Goal: Task Accomplishment & Management: Manage account settings

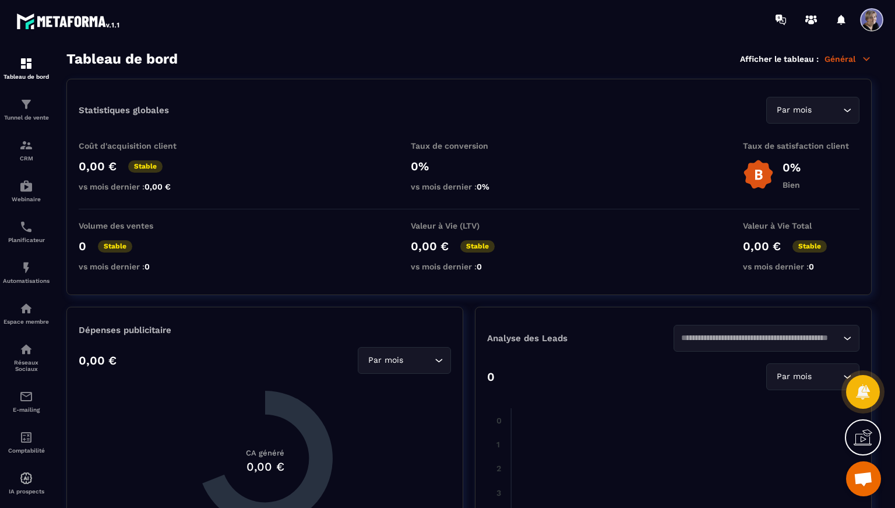
scroll to position [620, 0]
click at [875, 19] on span at bounding box center [871, 19] width 23 height 23
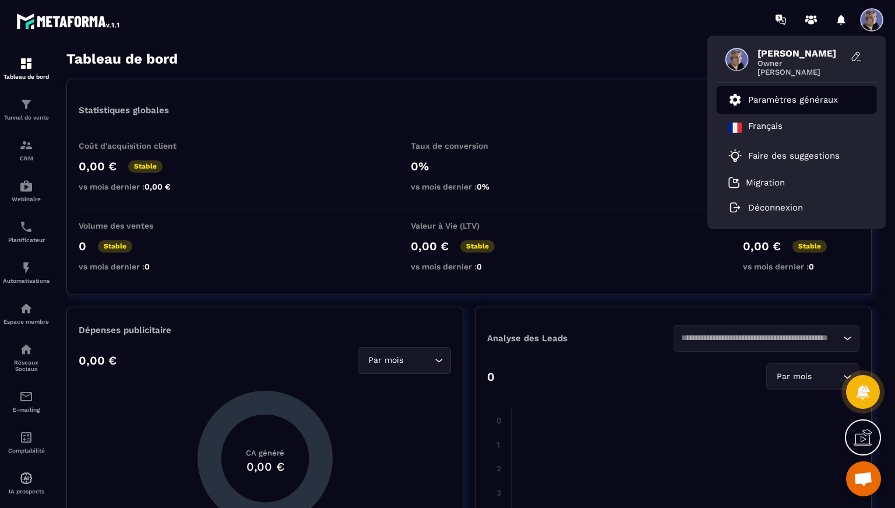
click at [787, 97] on p "Paramètres généraux" at bounding box center [793, 99] width 90 height 10
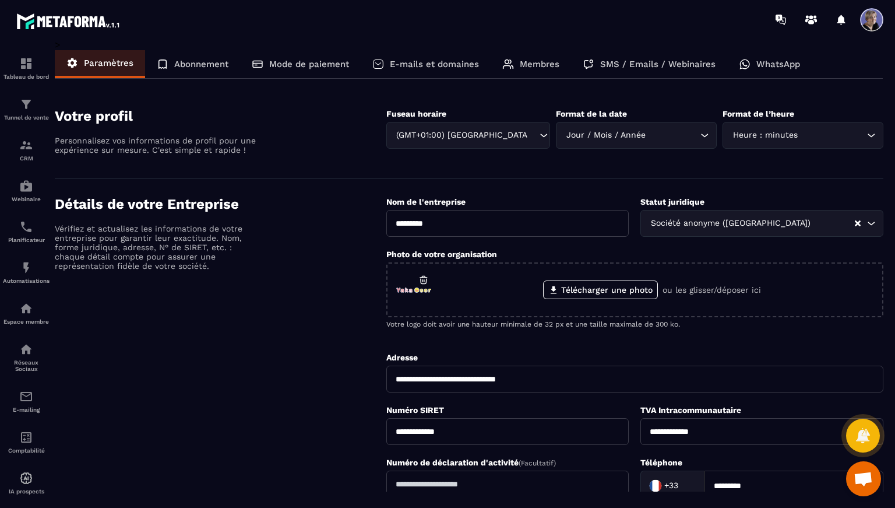
click at [441, 61] on p "E-mails et domaines" at bounding box center [434, 64] width 89 height 10
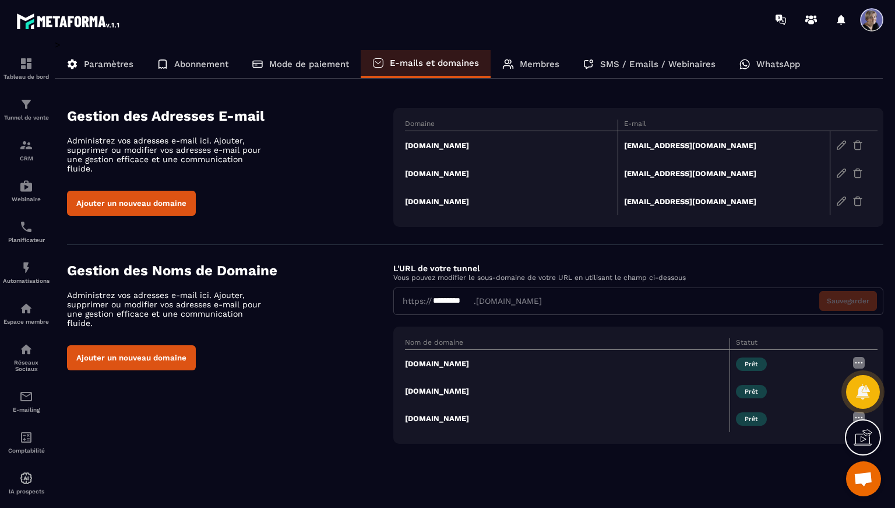
click at [851, 308] on div "https:// ********* .[DOMAIN_NAME] Sauvegarder" at bounding box center [638, 300] width 490 height 27
click at [804, 333] on div "Nom de domaine Statut [DOMAIN_NAME] Prêt [DOMAIN_NAME] Prêt [DOMAIN_NAME] Prêt" at bounding box center [638, 384] width 490 height 117
click at [860, 436] on icon at bounding box center [863, 437] width 19 height 19
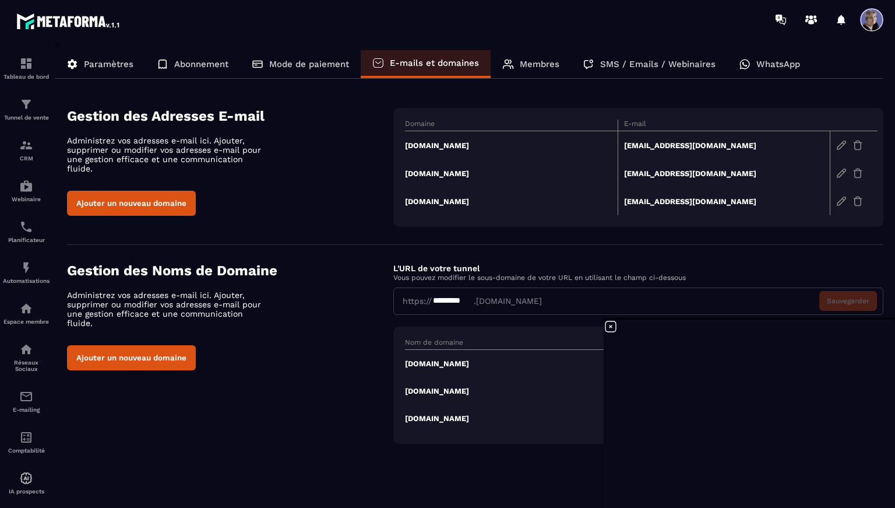
click at [614, 328] on icon at bounding box center [611, 326] width 14 height 14
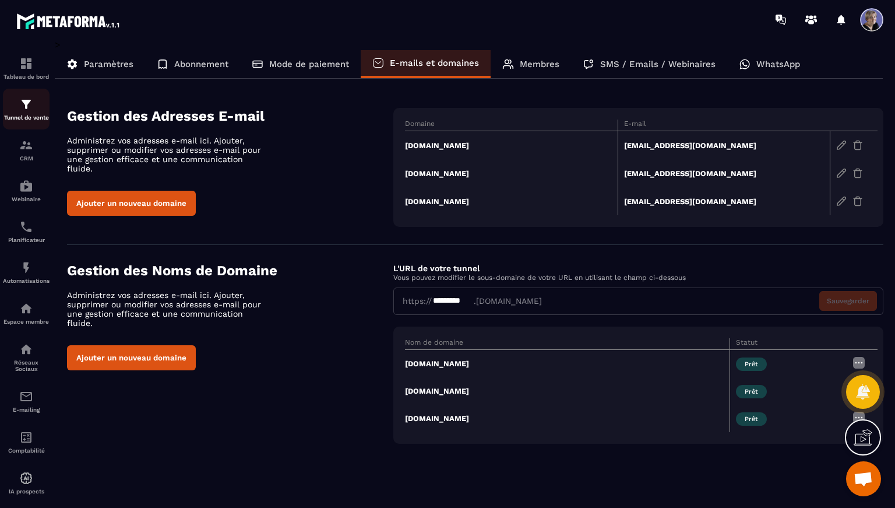
click at [22, 108] on img at bounding box center [26, 104] width 14 height 14
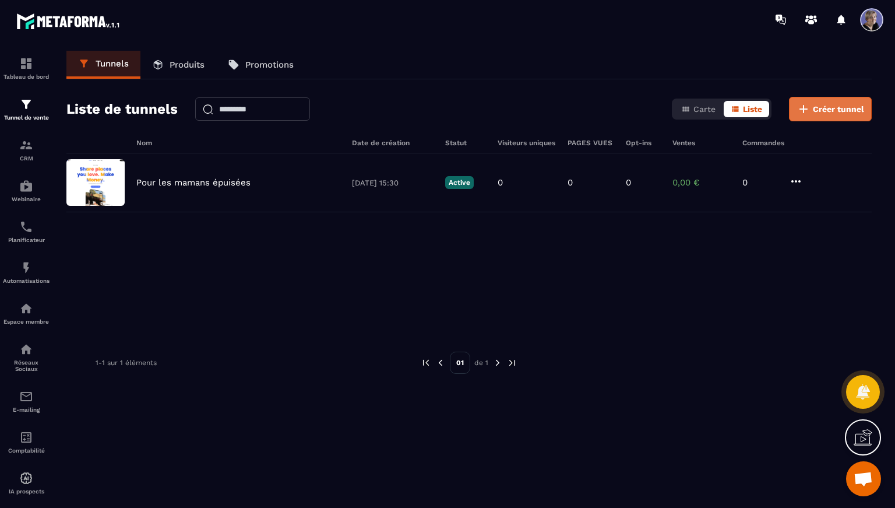
click at [822, 116] on button "Créer tunnel" at bounding box center [830, 109] width 83 height 24
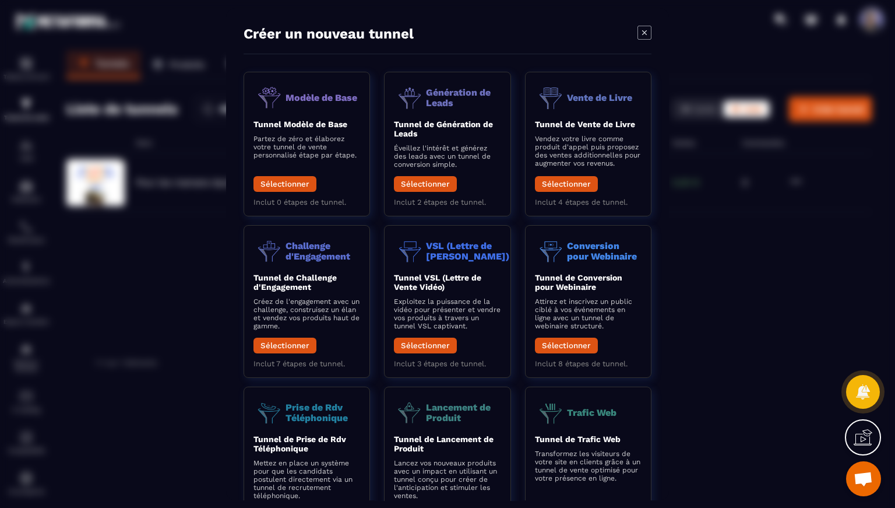
click at [648, 34] on icon "Modal window" at bounding box center [645, 33] width 14 height 14
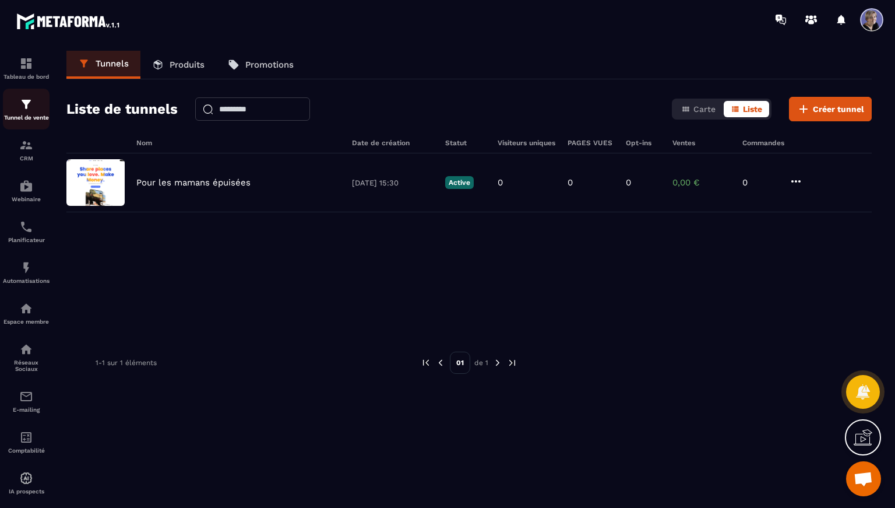
click at [28, 111] on img at bounding box center [26, 104] width 14 height 14
click at [28, 109] on img at bounding box center [26, 104] width 14 height 14
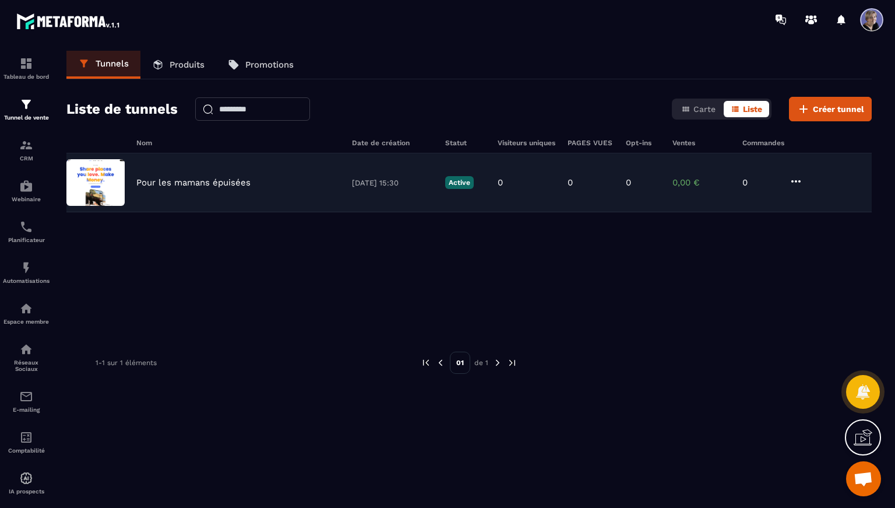
click at [260, 180] on div "Pour les mamans épuisées" at bounding box center [238, 182] width 204 height 10
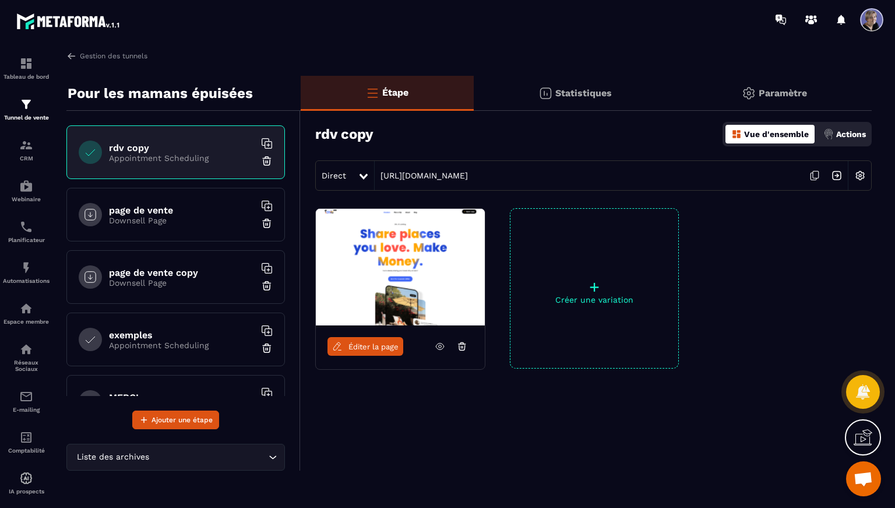
click at [782, 90] on p "Paramètre" at bounding box center [783, 92] width 48 height 11
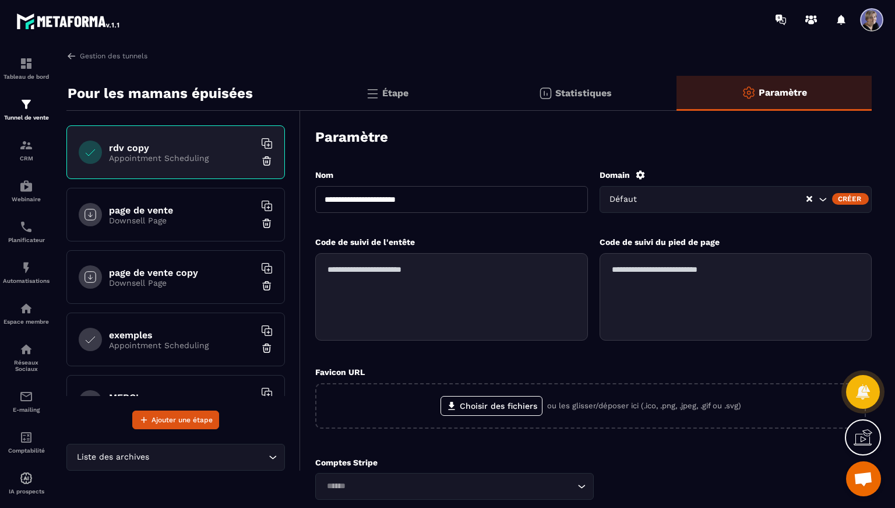
click at [845, 195] on div "Créer" at bounding box center [850, 199] width 37 height 12
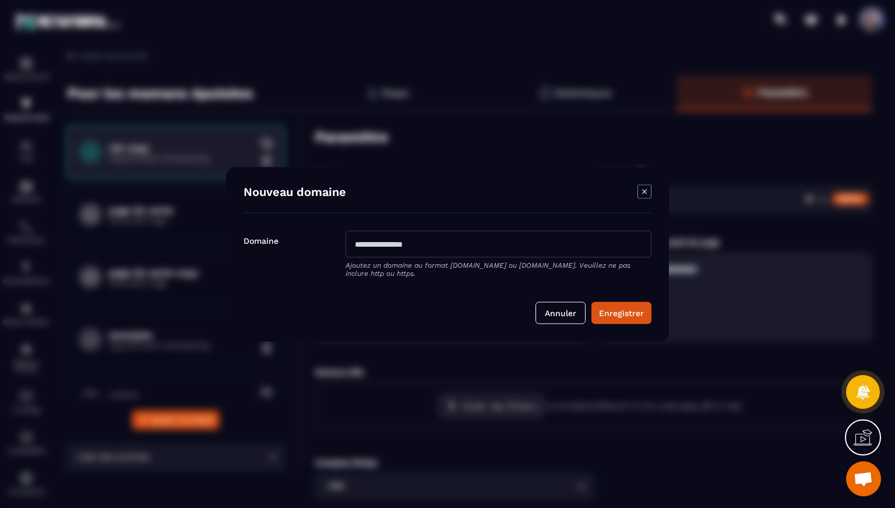
click at [409, 243] on input "Modal window" at bounding box center [499, 243] width 306 height 27
type input "**********"
click at [623, 308] on button "Enregistrer" at bounding box center [622, 312] width 60 height 22
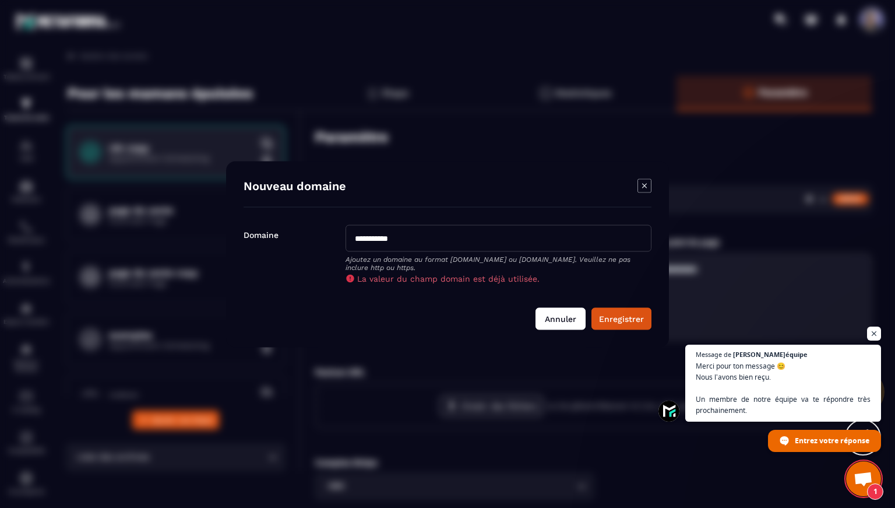
click at [575, 321] on button "Annuler" at bounding box center [561, 318] width 50 height 22
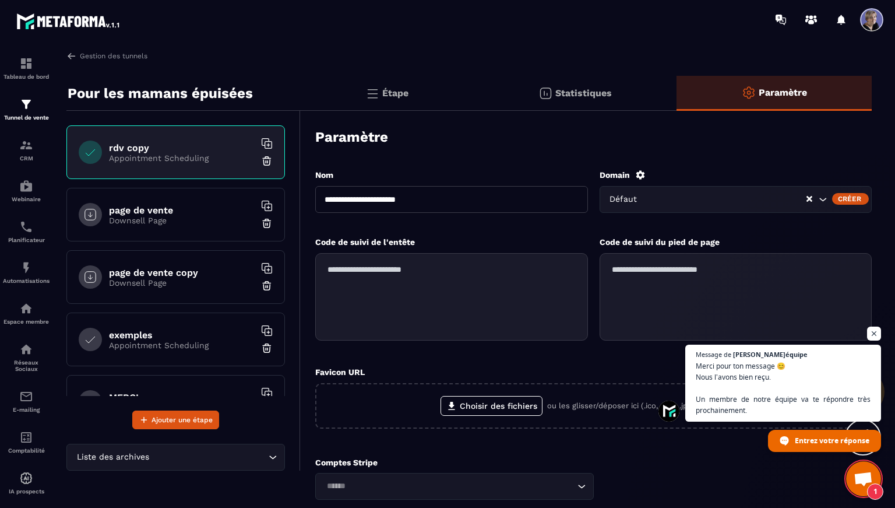
click at [639, 175] on icon at bounding box center [640, 175] width 10 height 10
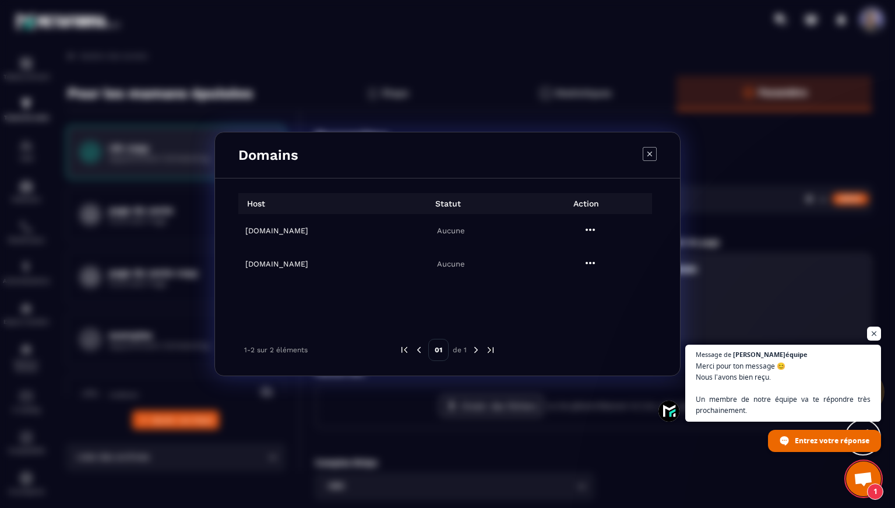
click at [282, 230] on h6 "[DOMAIN_NAME]" at bounding box center [311, 230] width 132 height 9
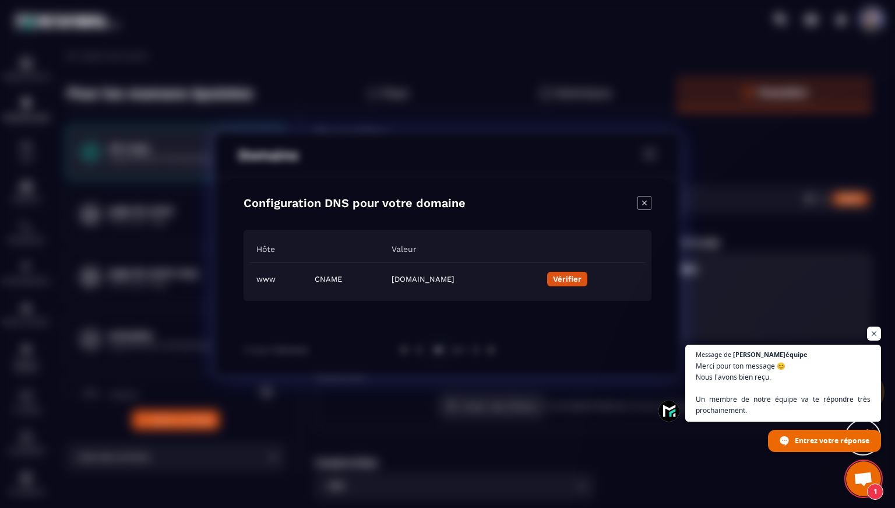
click at [648, 202] on icon "Modal window" at bounding box center [645, 203] width 14 height 14
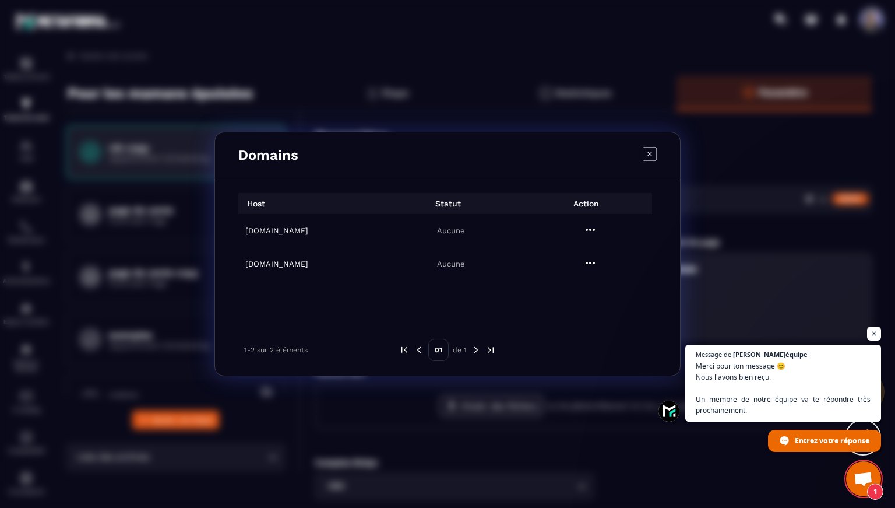
click at [289, 267] on h6 "[DOMAIN_NAME]" at bounding box center [311, 263] width 132 height 9
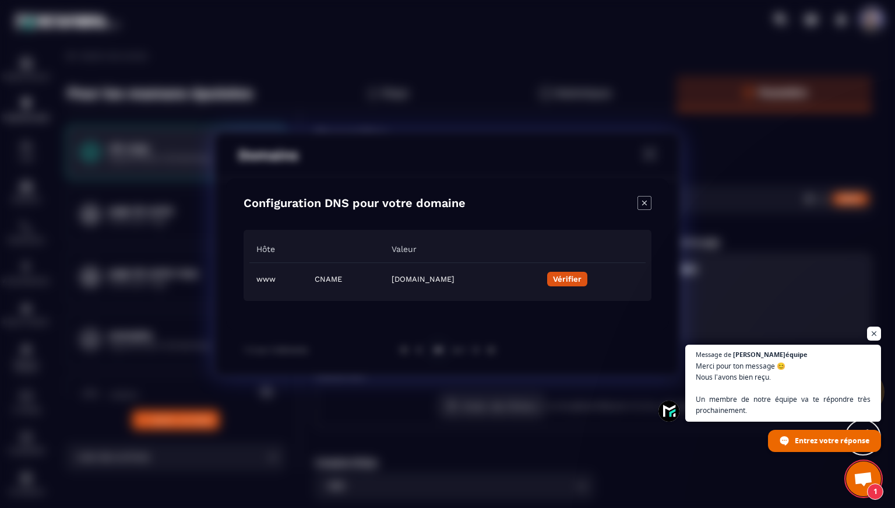
drag, startPoint x: 542, startPoint y: 282, endPoint x: 344, endPoint y: 284, distance: 198.2
click at [385, 284] on td "[DOMAIN_NAME]" at bounding box center [463, 278] width 156 height 33
click at [385, 282] on td "[DOMAIN_NAME]" at bounding box center [463, 278] width 156 height 33
drag, startPoint x: 331, startPoint y: 280, endPoint x: 527, endPoint y: 279, distance: 195.9
click at [540, 276] on td "[DOMAIN_NAME]" at bounding box center [463, 278] width 156 height 33
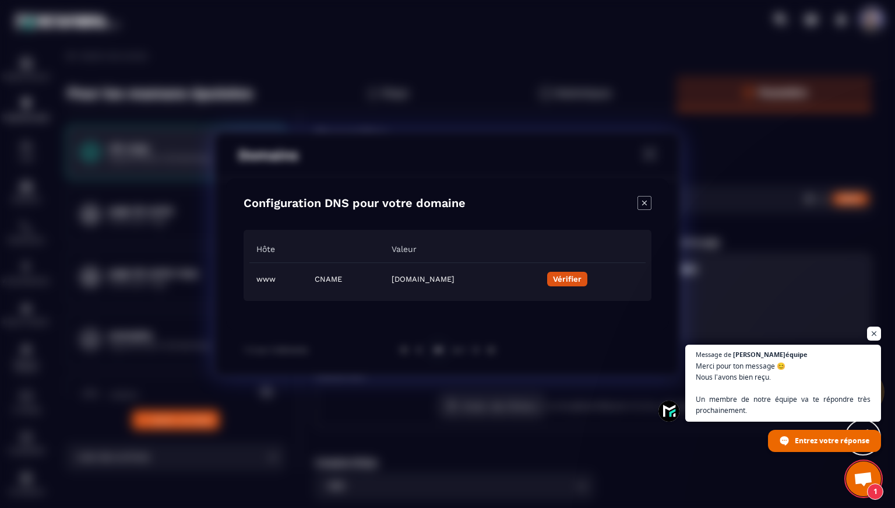
copy td "[DOMAIN_NAME]"
click at [588, 281] on button "Vérifier" at bounding box center [567, 279] width 40 height 15
copy td "[DOMAIN_NAME]"
drag, startPoint x: 644, startPoint y: 210, endPoint x: 645, endPoint y: 203, distance: 7.1
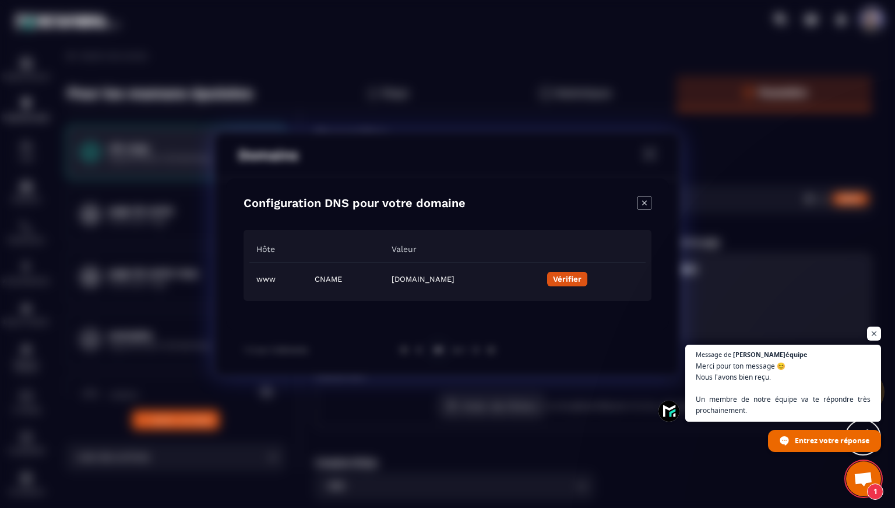
click at [645, 209] on div "Modal window" at bounding box center [645, 204] width 14 height 16
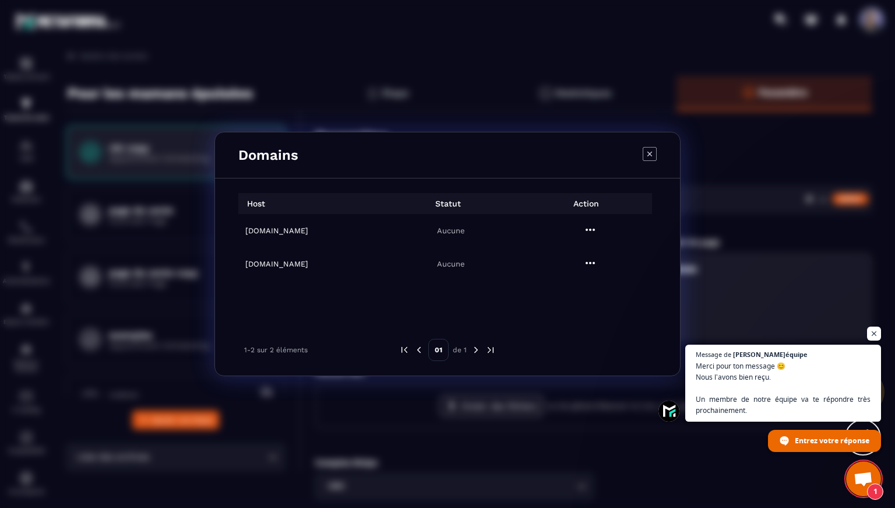
click at [272, 261] on h6 "[DOMAIN_NAME]" at bounding box center [311, 263] width 132 height 9
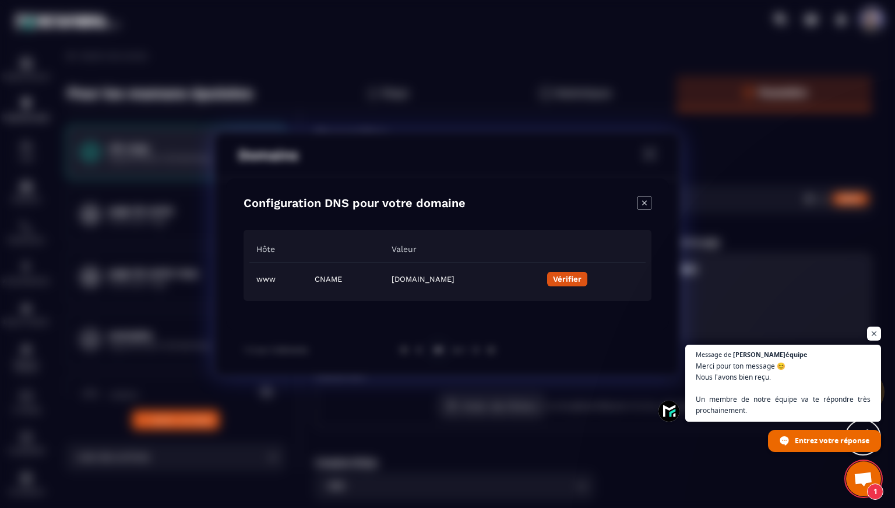
click at [268, 284] on td "www" at bounding box center [278, 278] width 58 height 33
click at [648, 205] on icon "Modal window" at bounding box center [645, 203] width 14 height 14
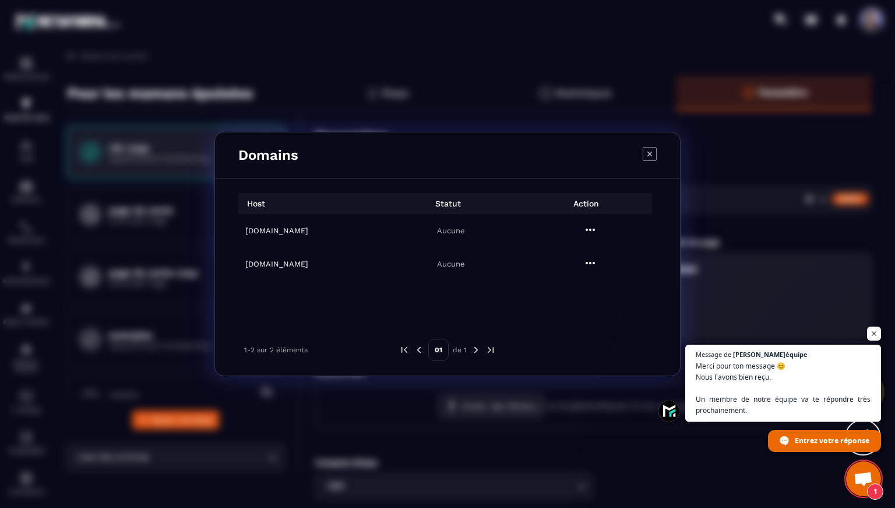
click at [859, 480] on span "Ouvrir le chat" at bounding box center [863, 480] width 19 height 16
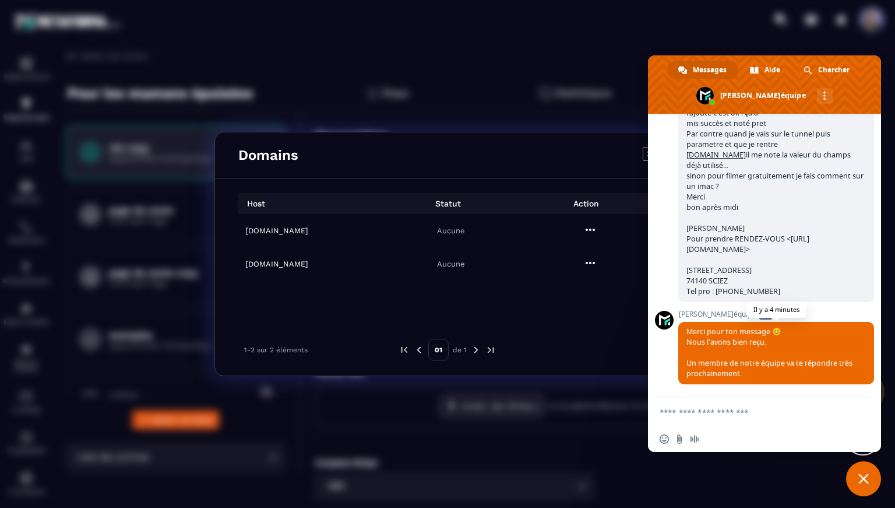
scroll to position [959, 0]
drag, startPoint x: 864, startPoint y: 484, endPoint x: 863, endPoint y: 478, distance: 6.6
click at [865, 484] on span "Fermer le chat" at bounding box center [863, 478] width 35 height 35
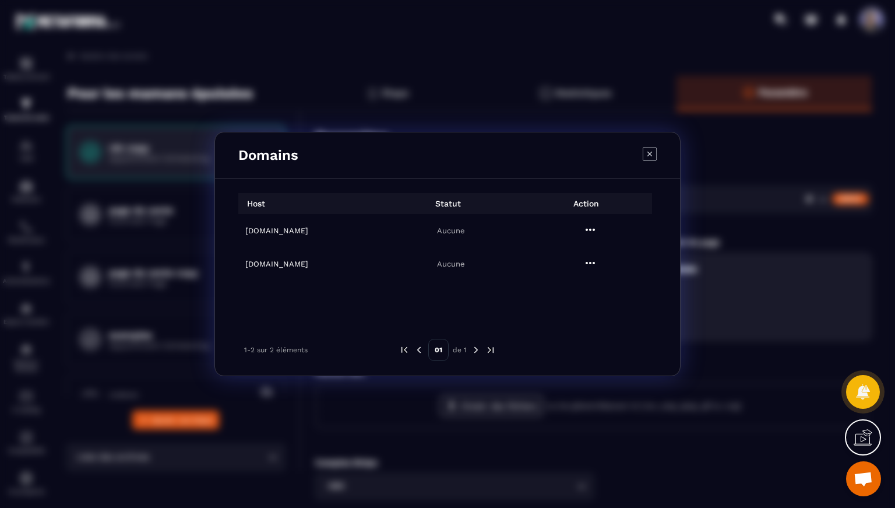
click at [649, 155] on icon "Modal window" at bounding box center [650, 154] width 14 height 14
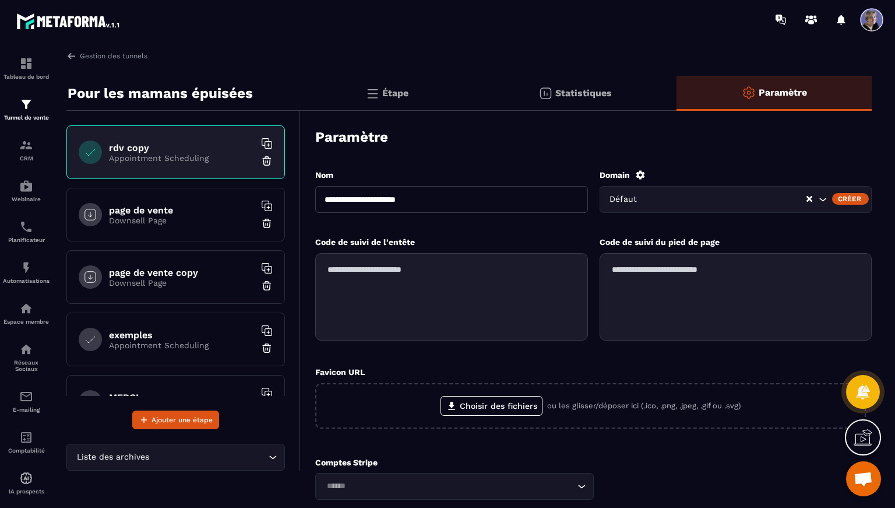
click at [641, 177] on icon at bounding box center [640, 174] width 9 height 9
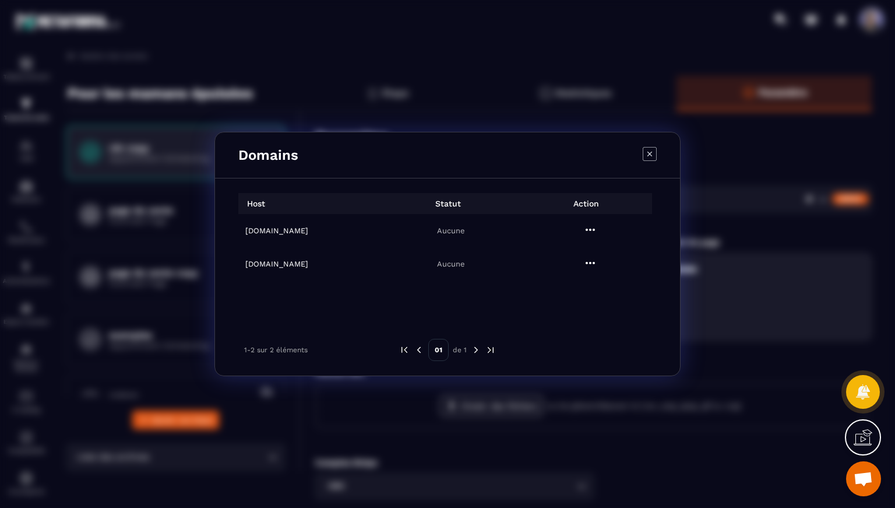
click at [592, 266] on icon "Modal window" at bounding box center [590, 263] width 14 height 14
click at [266, 266] on h6 "[DOMAIN_NAME]" at bounding box center [311, 263] width 132 height 9
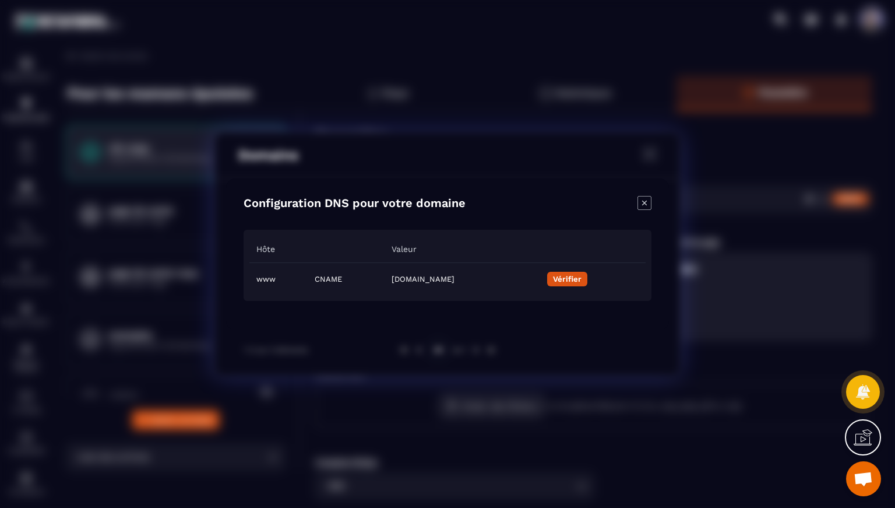
click at [642, 203] on icon "Modal window" at bounding box center [645, 203] width 14 height 14
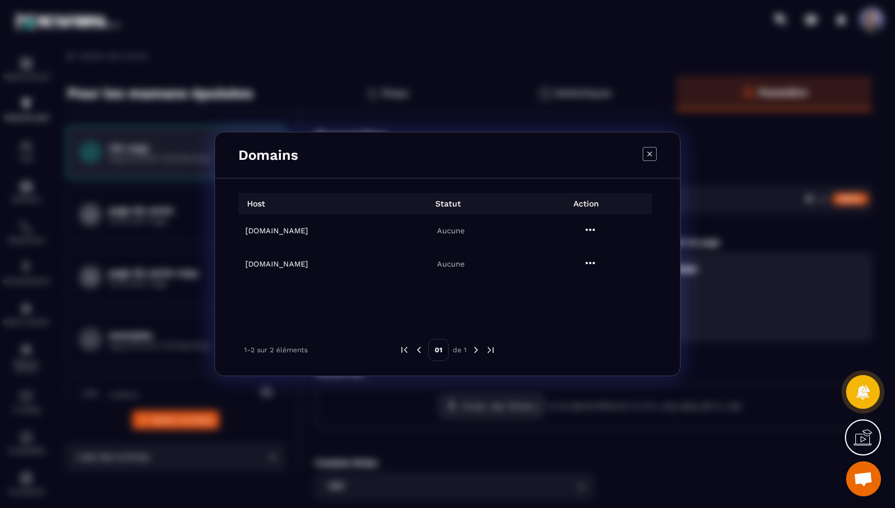
click at [592, 262] on icon "Modal window" at bounding box center [590, 263] width 14 height 14
click at [591, 291] on span "Settings" at bounding box center [593, 292] width 29 height 12
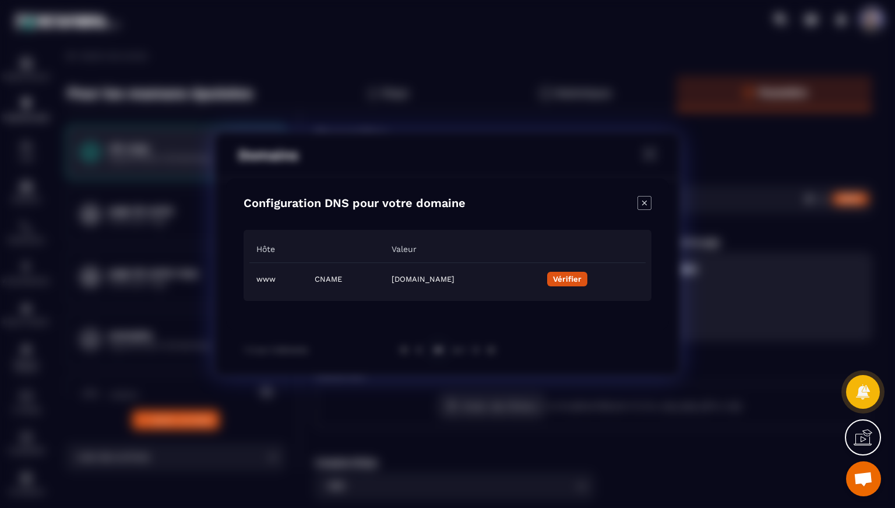
drag, startPoint x: 332, startPoint y: 278, endPoint x: 534, endPoint y: 279, distance: 202.3
click at [535, 279] on td "[DOMAIN_NAME]" at bounding box center [463, 278] width 156 height 33
copy td "463e63f9-e768-4d2b-84a9-e694260de2e7.metaforma.i"
click at [541, 280] on td "[DOMAIN_NAME]" at bounding box center [463, 278] width 156 height 33
drag, startPoint x: 544, startPoint y: 279, endPoint x: 343, endPoint y: 279, distance: 200.5
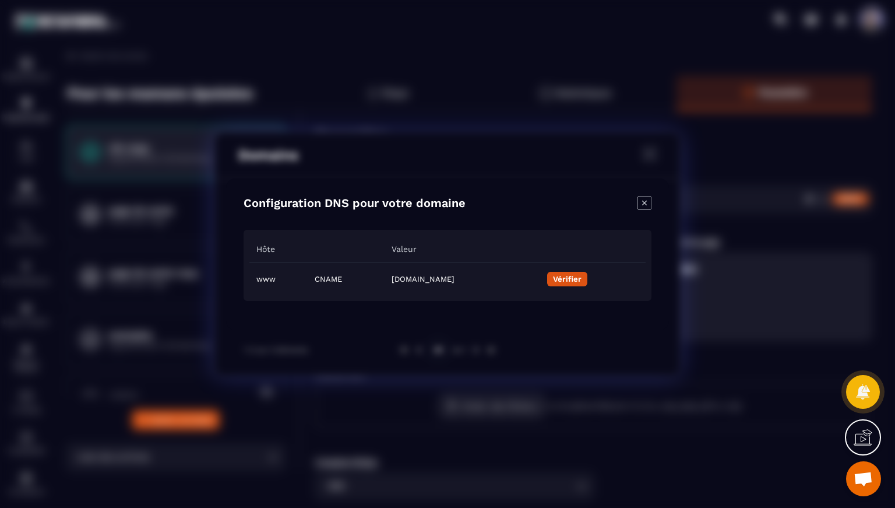
click at [385, 279] on td "[DOMAIN_NAME]" at bounding box center [463, 278] width 156 height 33
copy td "[DOMAIN_NAME]"
click at [863, 484] on span "Ouvrir le chat" at bounding box center [863, 480] width 19 height 16
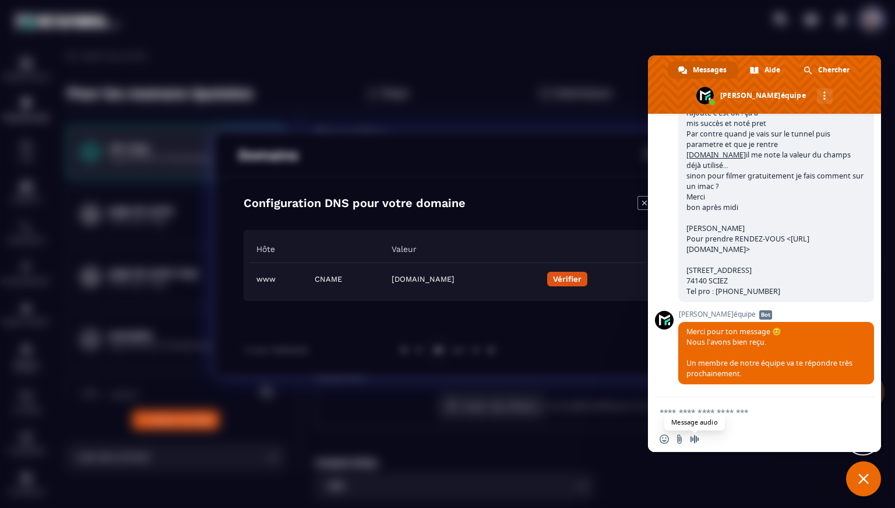
click at [694, 439] on span "Message audio" at bounding box center [694, 438] width 9 height 9
click at [747, 440] on span at bounding box center [747, 438] width 9 height 9
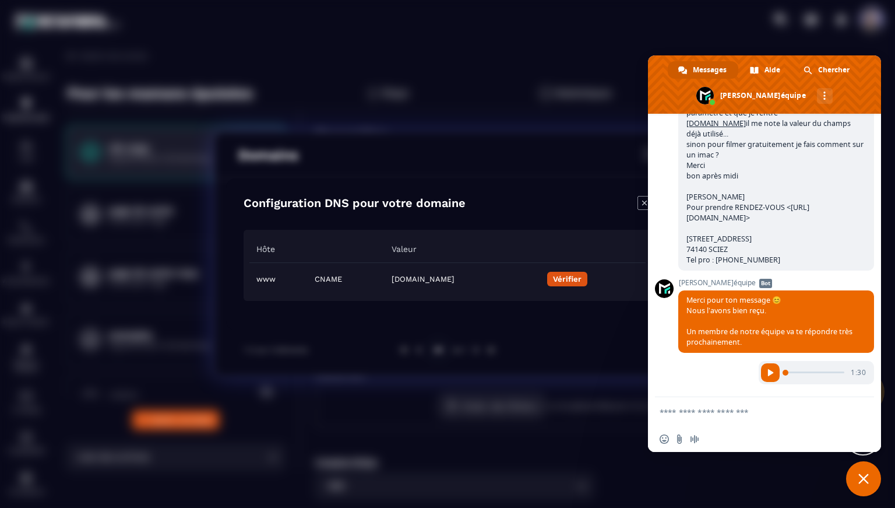
scroll to position [990, 0]
